Goal: Task Accomplishment & Management: Use online tool/utility

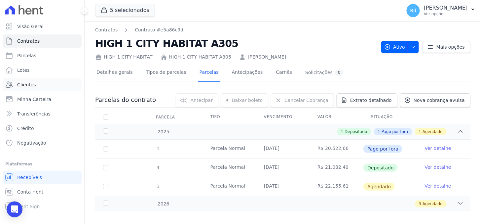
click at [22, 79] on link "Clientes" at bounding box center [42, 84] width 79 height 13
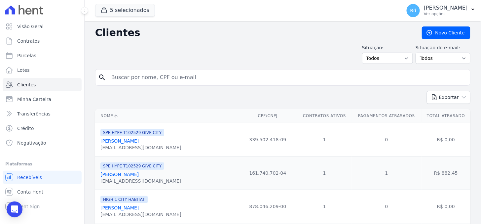
click at [149, 71] on input "search" at bounding box center [287, 77] width 360 height 13
paste input "[PERSON_NAME]"
type input "[PERSON_NAME]"
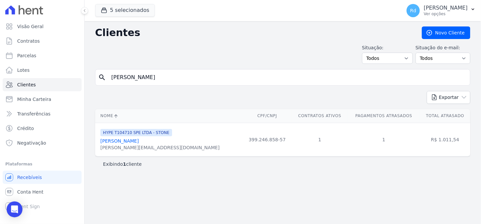
click at [139, 141] on link "[PERSON_NAME]" at bounding box center [119, 140] width 38 height 5
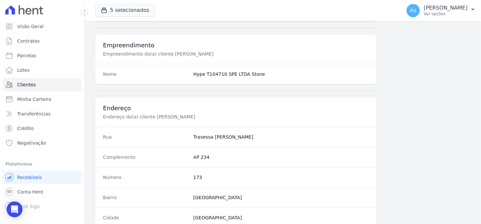
scroll to position [395, 0]
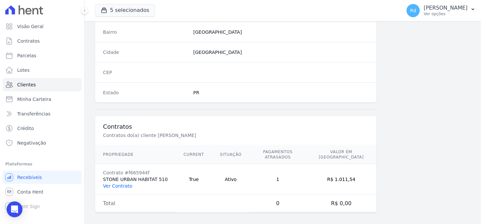
click at [116, 183] on link "Ver Contrato" at bounding box center [117, 185] width 29 height 5
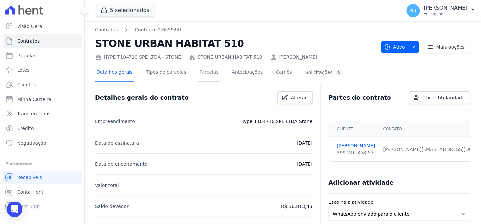
click at [200, 70] on link "Parcelas" at bounding box center [209, 73] width 22 height 18
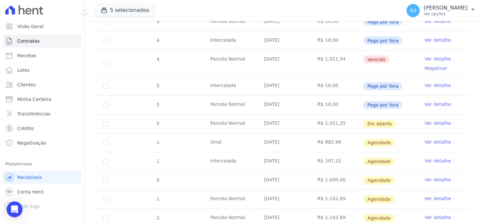
scroll to position [351, 0]
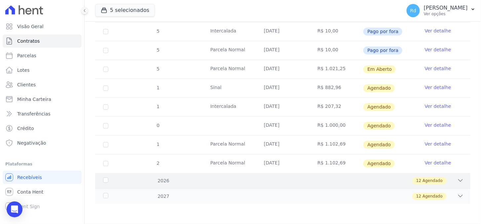
click at [447, 181] on div "12 Agendado" at bounding box center [300, 180] width 325 height 7
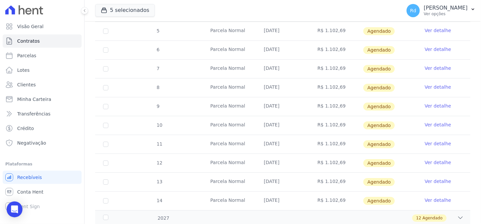
scroll to position [577, 0]
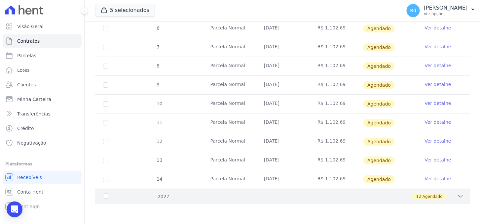
click at [457, 193] on icon at bounding box center [460, 196] width 7 height 7
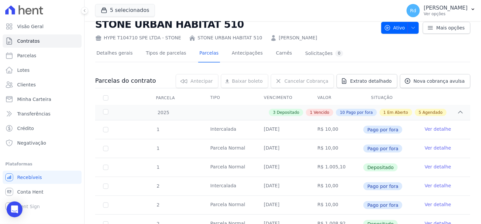
scroll to position [0, 0]
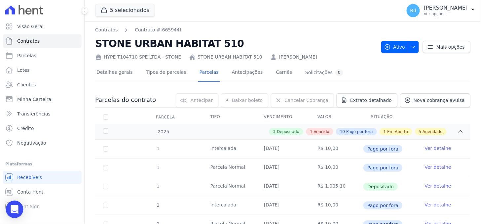
click at [9, 210] on div "Open Intercom Messenger" at bounding box center [15, 210] width 18 height 18
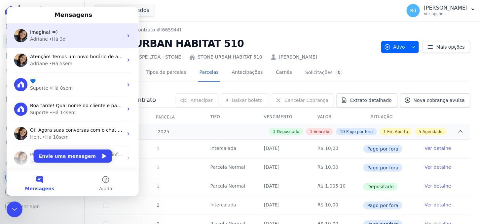
click at [72, 40] on div "Adriane • Há 3d" at bounding box center [76, 38] width 93 height 7
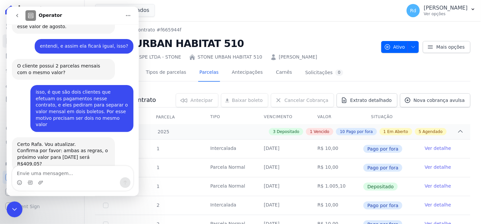
click at [50, 172] on textarea "Envie uma mensagem..." at bounding box center [72, 171] width 121 height 11
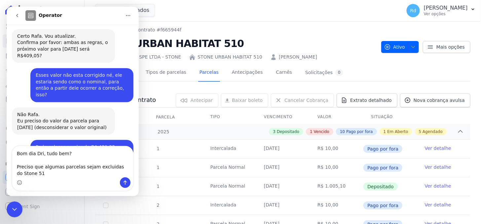
scroll to position [6762, 0]
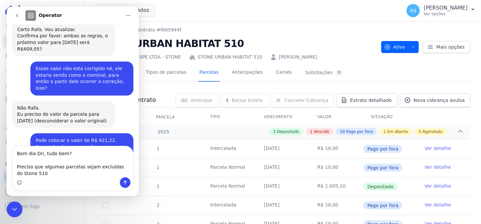
click at [95, 166] on textarea "Bom dia Dri, tudo bem? Preciso que algumas parcelas sejam excluidas do Stone 510" at bounding box center [72, 161] width 121 height 31
click at [38, 174] on textarea "Bom dia Dri, tudo bem? Preciso que algumas parcelas sejam excluídas do Stone 510" at bounding box center [72, 161] width 121 height 31
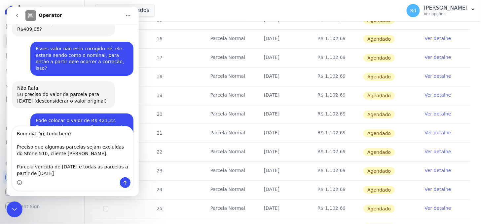
scroll to position [804, 0]
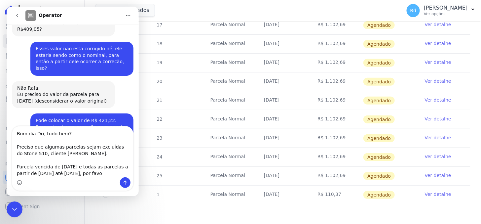
type textarea "Bom dia Dri, tudo bem? Preciso que algumas parcelas sejam excluídas do Stone 51…"
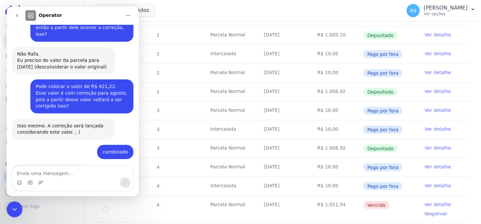
scroll to position [179, 0]
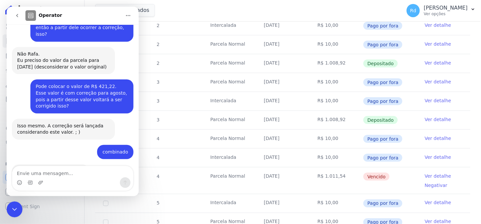
click at [429, 174] on link "Ver detalhe" at bounding box center [438, 175] width 26 height 7
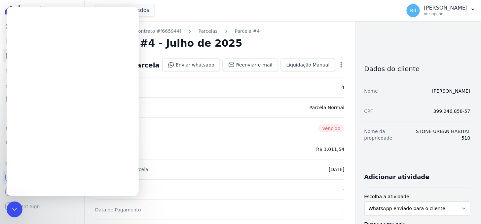
click at [341, 64] on icon "button" at bounding box center [341, 64] width 1 height 5
click at [308, 89] on link "Cancelar Cobrança" at bounding box center [313, 86] width 58 height 12
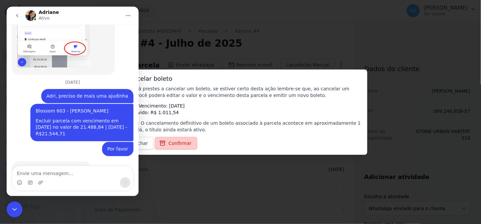
click at [179, 144] on span "Confirmar" at bounding box center [180, 143] width 23 height 7
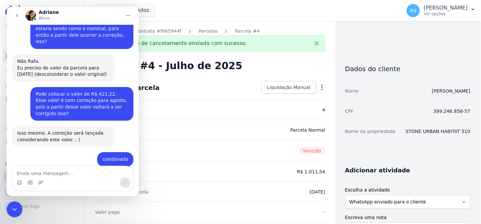
scroll to position [6802, 0]
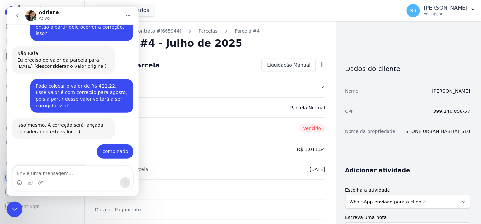
drag, startPoint x: 6, startPoint y: 351, endPoint x: 12, endPoint y: 206, distance: 145.8
click at [12, 206] on icon "Encerramento do Messenger da Intercom" at bounding box center [14, 209] width 8 height 8
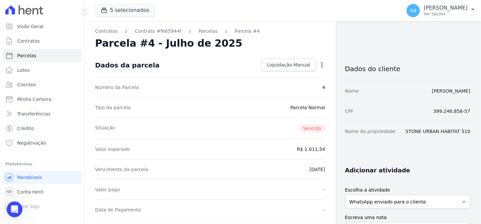
scroll to position [6801, 0]
